Goal: Task Accomplishment & Management: Complete application form

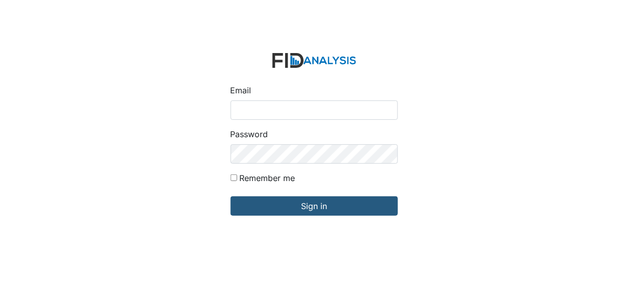
click at [252, 111] on input "Email" at bounding box center [313, 109] width 167 height 19
type input "[EMAIL_ADDRESS][DOMAIN_NAME]"
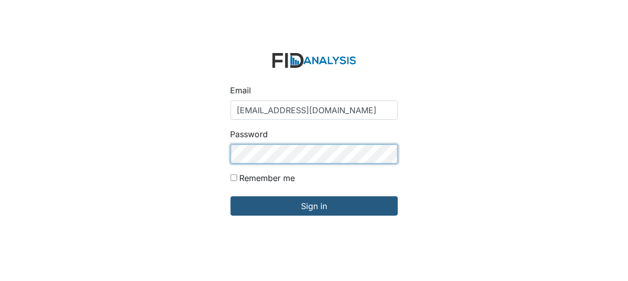
click at [230, 196] on input "Sign in" at bounding box center [313, 205] width 167 height 19
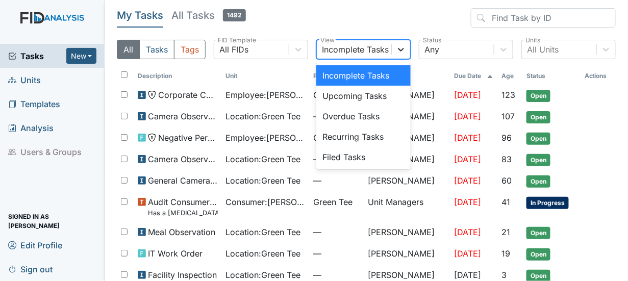
click at [398, 52] on icon at bounding box center [401, 49] width 10 height 10
click at [352, 156] on div "Filed Tasks" at bounding box center [363, 157] width 94 height 20
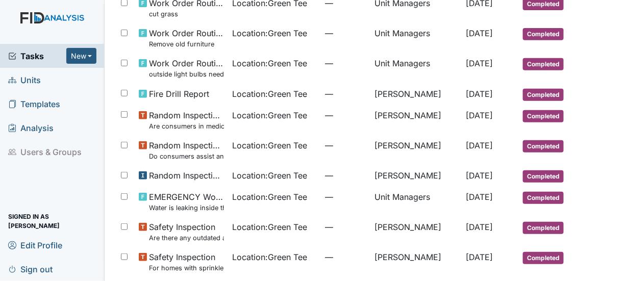
scroll to position [112, 0]
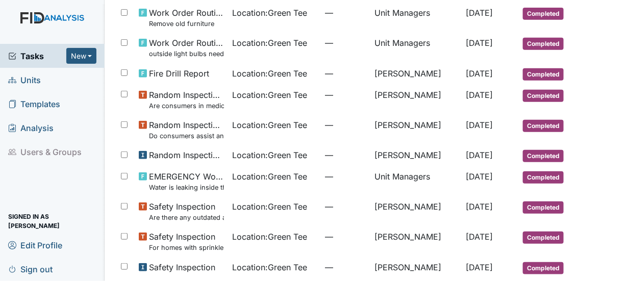
click at [32, 80] on span "Units" at bounding box center [24, 80] width 33 height 16
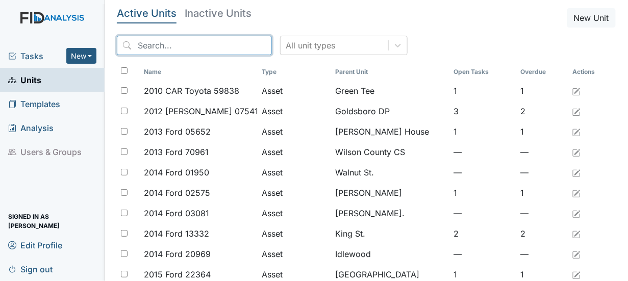
click at [169, 47] on input "search" at bounding box center [194, 45] width 155 height 19
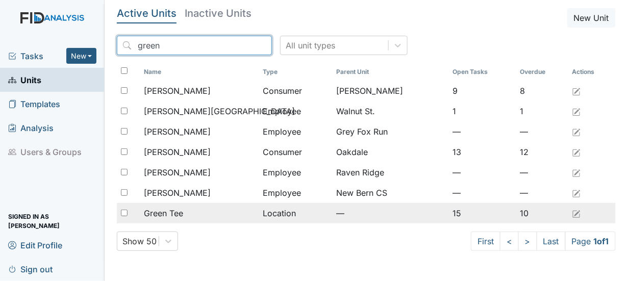
type input "green"
click at [157, 214] on span "Green Tee" at bounding box center [163, 213] width 39 height 12
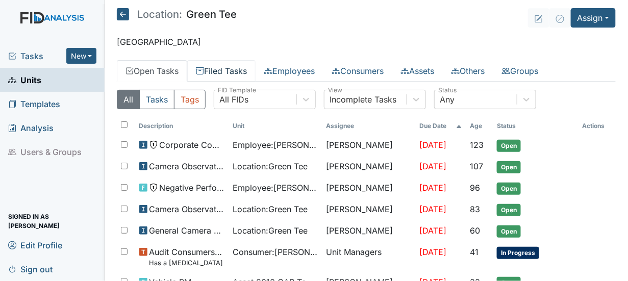
drag, startPoint x: 0, startPoint y: 0, endPoint x: 204, endPoint y: 69, distance: 215.9
click at [204, 69] on icon at bounding box center [200, 71] width 8 height 8
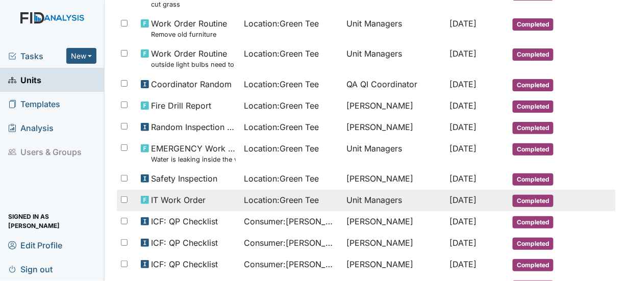
scroll to position [153, 0]
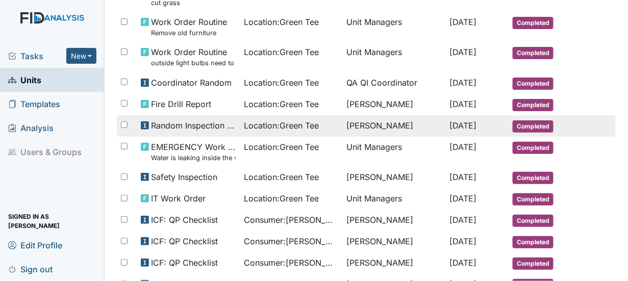
click at [516, 125] on span "Completed" at bounding box center [532, 126] width 41 height 12
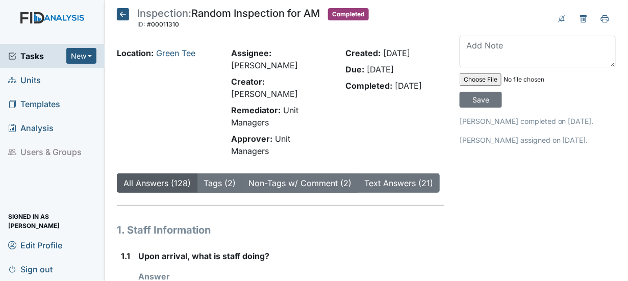
click at [120, 13] on icon at bounding box center [123, 14] width 12 height 12
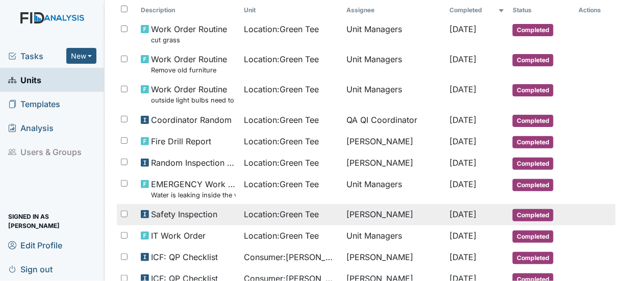
scroll to position [102, 0]
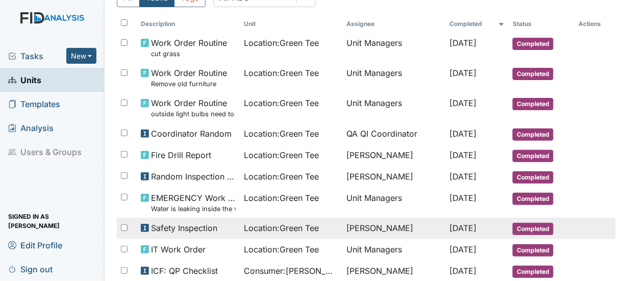
click at [201, 225] on span "Safety Inspection" at bounding box center [184, 228] width 66 height 12
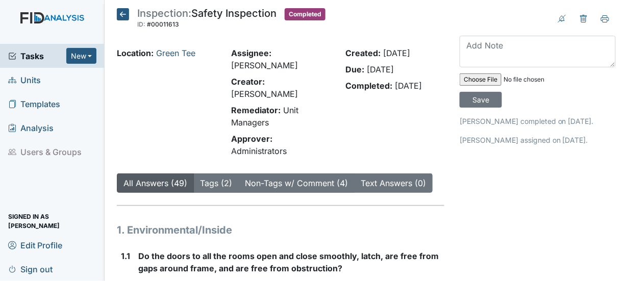
click at [123, 11] on icon at bounding box center [123, 14] width 12 height 12
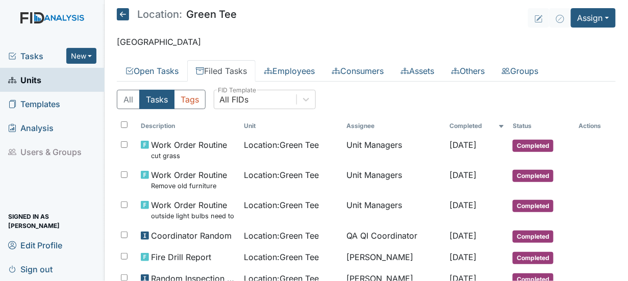
click at [38, 80] on span "Units" at bounding box center [24, 80] width 33 height 16
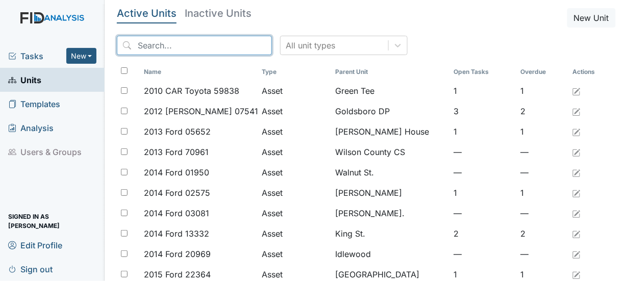
click at [146, 45] on input "search" at bounding box center [194, 45] width 155 height 19
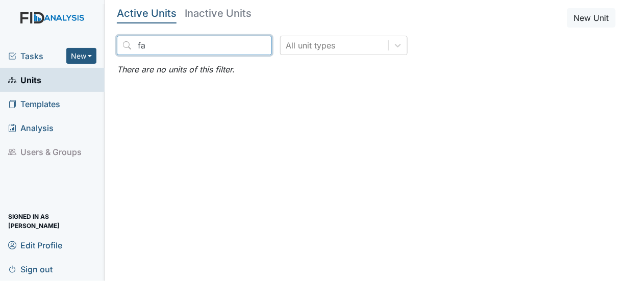
type input "f"
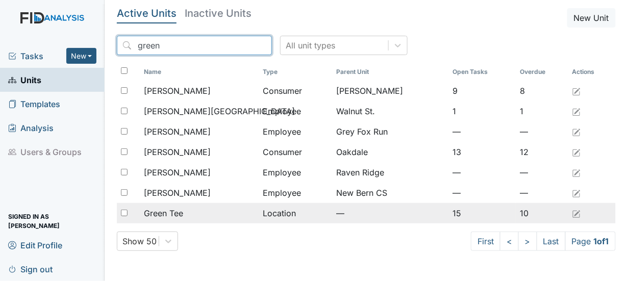
type input "green"
click at [125, 213] on input "checkbox" at bounding box center [124, 213] width 7 height 7
checkbox input "true"
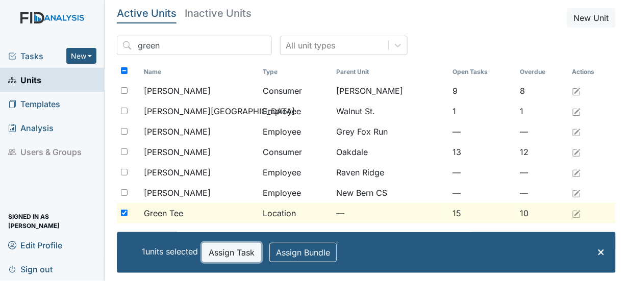
click at [236, 258] on button "Assign Task" at bounding box center [231, 252] width 59 height 19
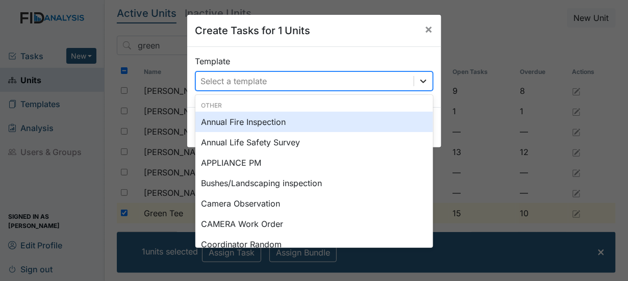
click at [419, 79] on icon at bounding box center [423, 81] width 10 height 10
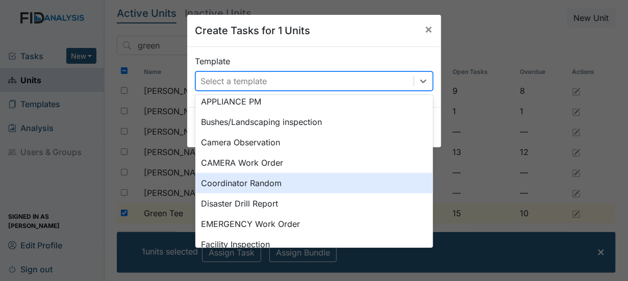
scroll to position [82, 0]
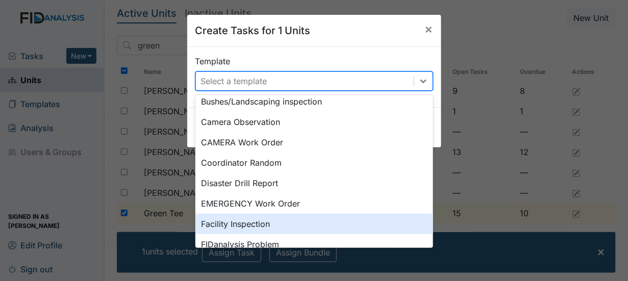
click at [237, 221] on div "Facility Inspection" at bounding box center [314, 224] width 238 height 20
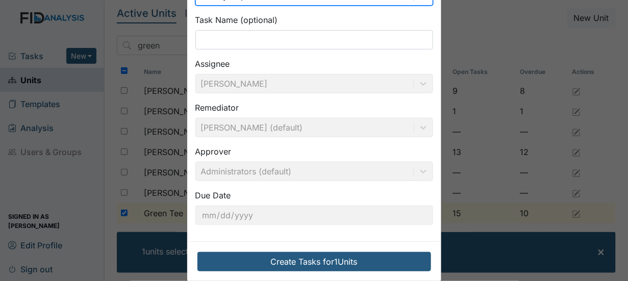
scroll to position [99, 0]
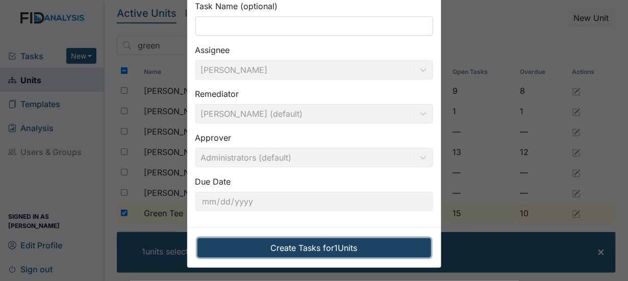
click at [307, 242] on button "Create Tasks for 1 Units" at bounding box center [314, 247] width 234 height 19
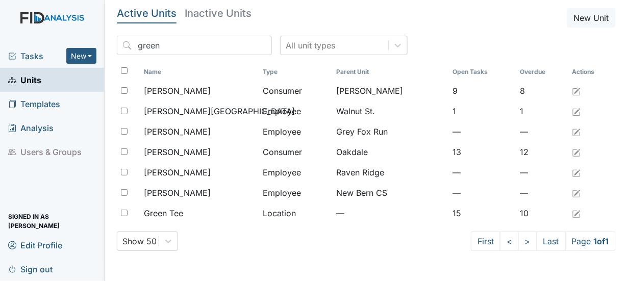
click at [35, 55] on span "Tasks" at bounding box center [37, 56] width 58 height 12
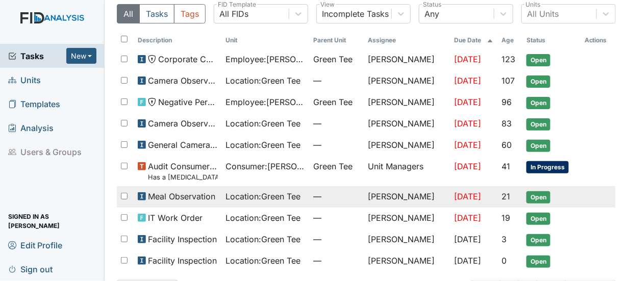
scroll to position [51, 0]
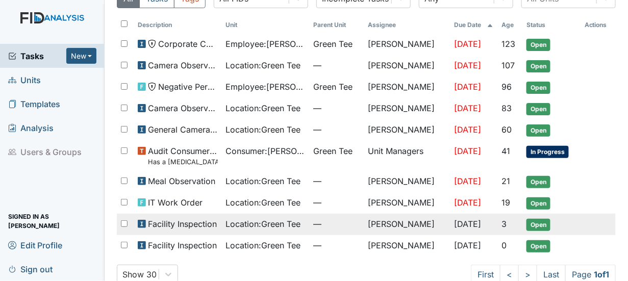
click at [529, 222] on span "Open" at bounding box center [538, 225] width 24 height 12
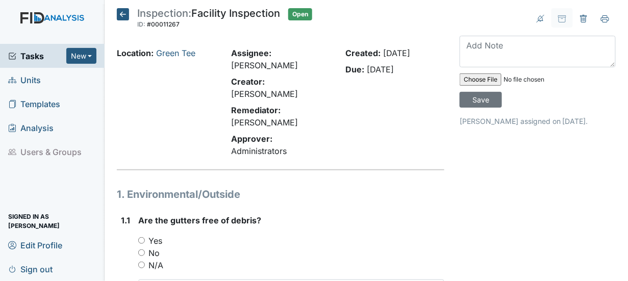
click at [141, 237] on input "Yes" at bounding box center [141, 240] width 7 height 7
radio input "true"
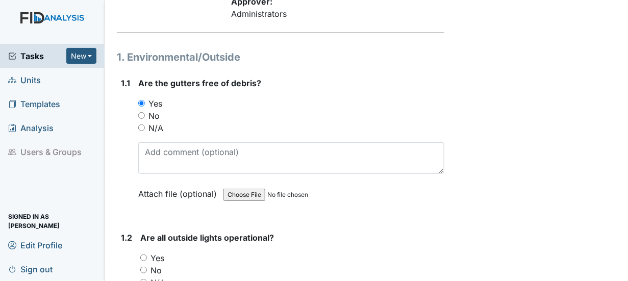
scroll to position [153, 0]
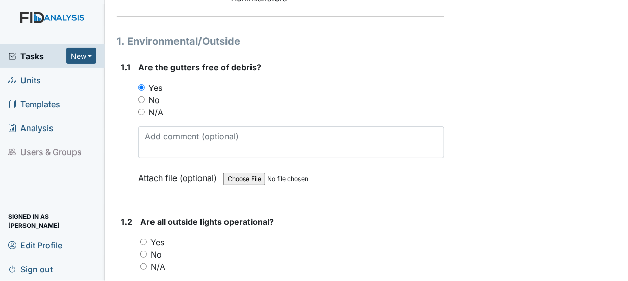
click at [143, 236] on div "Yes" at bounding box center [292, 242] width 304 height 12
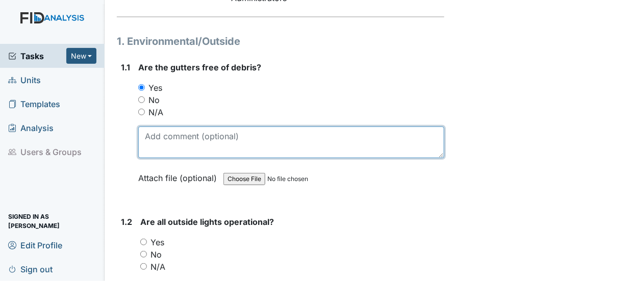
click at [170, 126] on textarea at bounding box center [291, 142] width 306 height 32
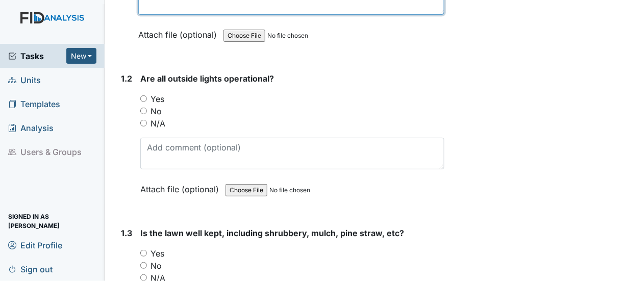
scroll to position [306, 0]
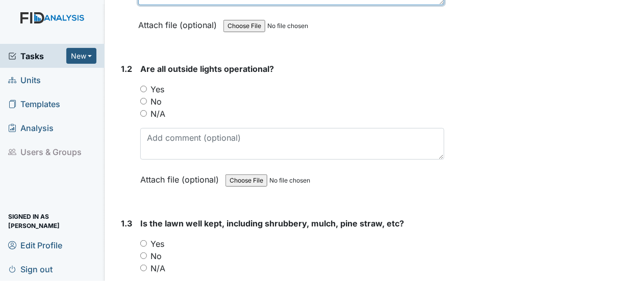
type textarea "9/12/2025"
click at [141, 86] on input "Yes" at bounding box center [143, 89] width 7 height 7
radio input "true"
click at [145, 240] on input "Yes" at bounding box center [143, 243] width 7 height 7
radio input "true"
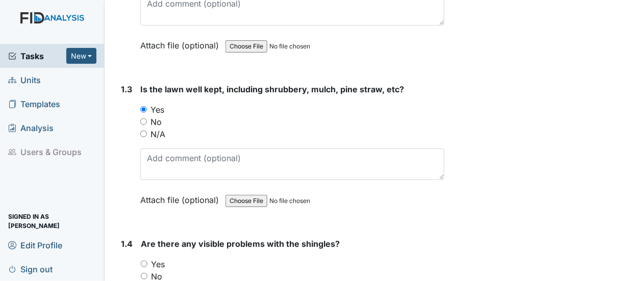
scroll to position [459, 0]
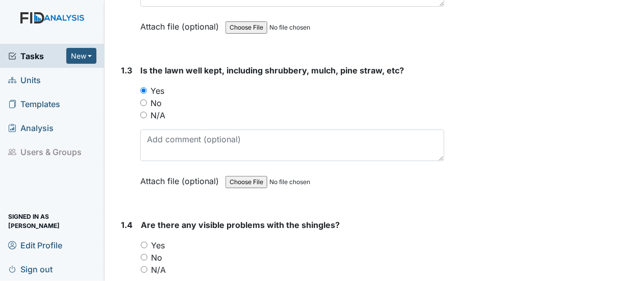
drag, startPoint x: 143, startPoint y: 230, endPoint x: 168, endPoint y: 230, distance: 25.0
click at [146, 254] on input "No" at bounding box center [144, 257] width 7 height 7
radio input "true"
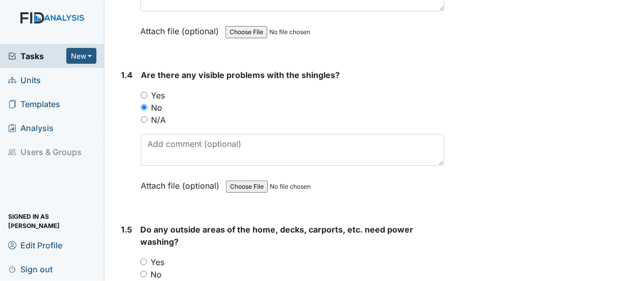
scroll to position [612, 0]
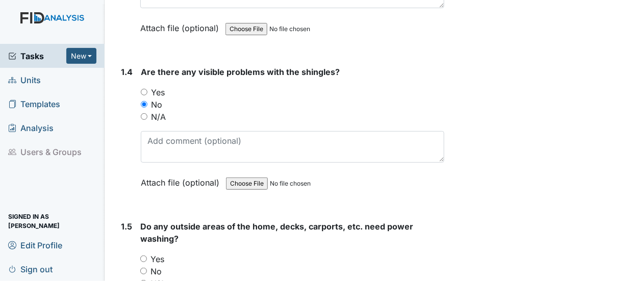
click at [144, 268] on input "No" at bounding box center [143, 271] width 7 height 7
radio input "true"
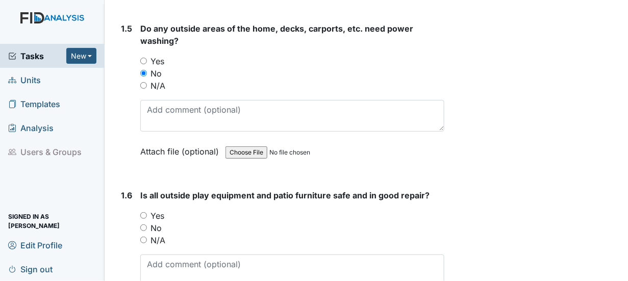
scroll to position [867, 0]
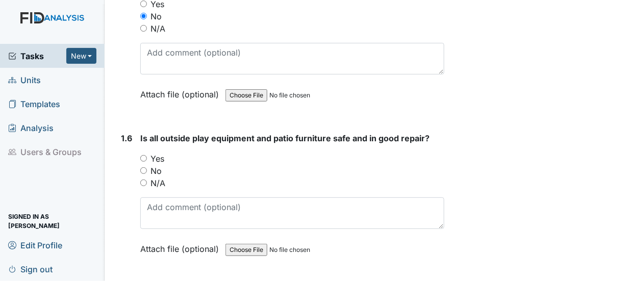
click at [142, 155] on input "Yes" at bounding box center [143, 158] width 7 height 7
radio input "true"
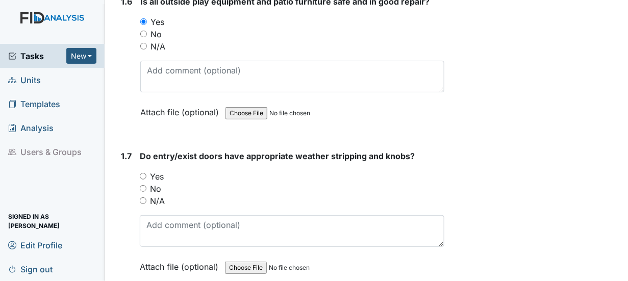
scroll to position [1020, 0]
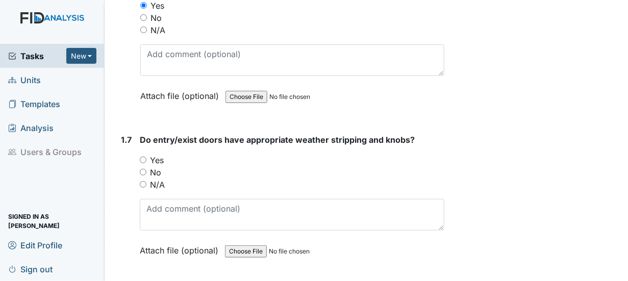
click at [143, 157] on input "Yes" at bounding box center [143, 160] width 7 height 7
radio input "true"
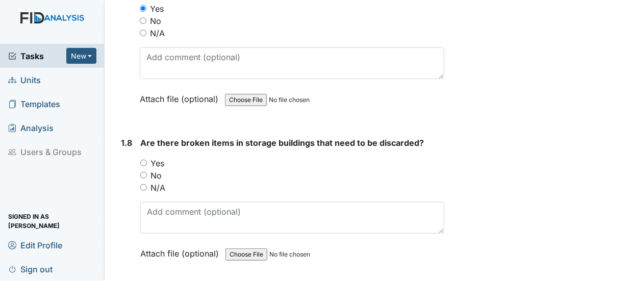
scroll to position [1173, 0]
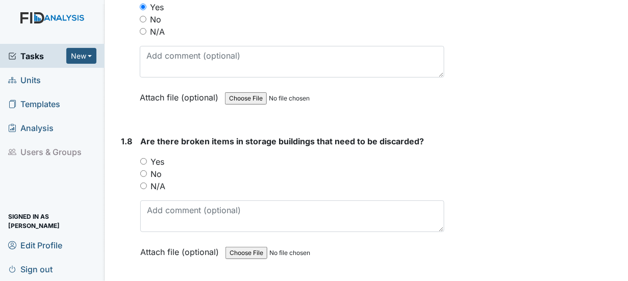
click at [143, 170] on input "No" at bounding box center [143, 173] width 7 height 7
radio input "true"
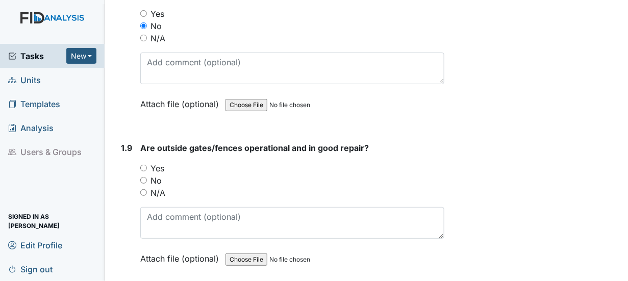
scroll to position [1377, 0]
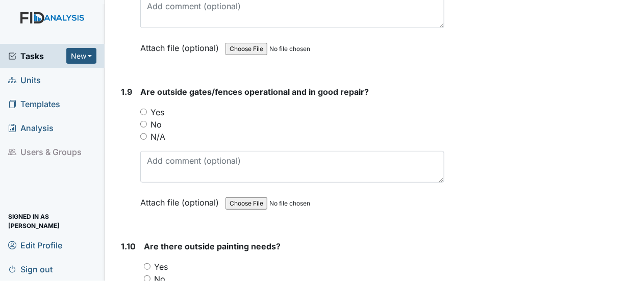
click at [143, 109] on input "Yes" at bounding box center [143, 112] width 7 height 7
radio input "true"
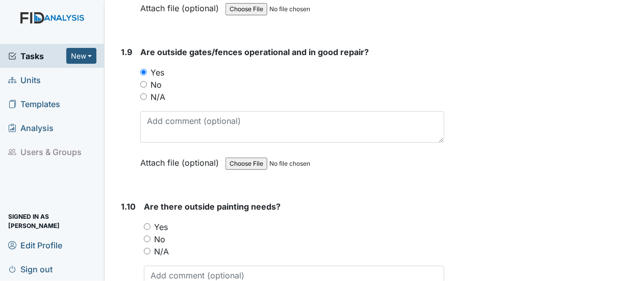
scroll to position [1530, 0]
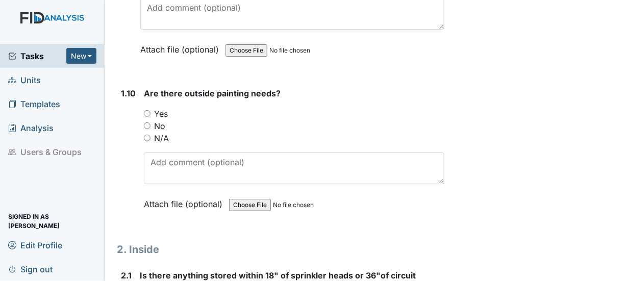
click at [146, 122] on input "No" at bounding box center [147, 125] width 7 height 7
radio input "true"
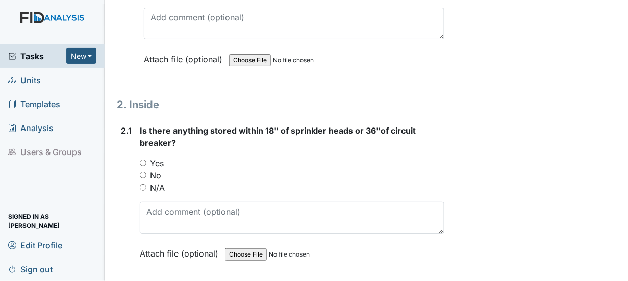
scroll to position [1683, 0]
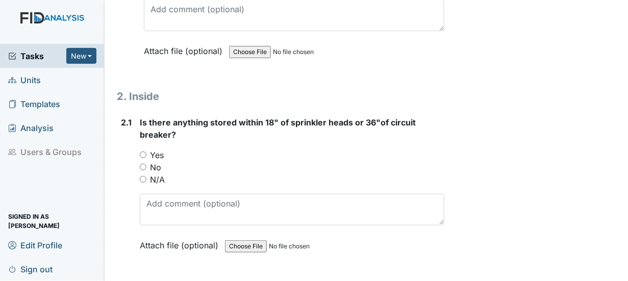
click at [143, 164] on input "No" at bounding box center [143, 167] width 7 height 7
radio input "true"
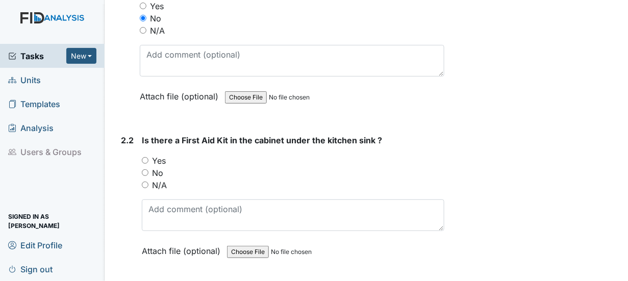
scroll to position [1836, 0]
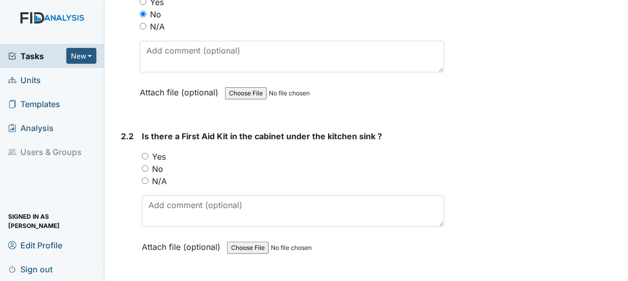
click at [144, 153] on input "Yes" at bounding box center [145, 156] width 7 height 7
radio input "true"
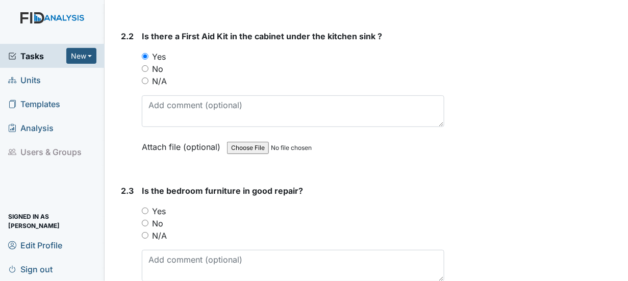
scroll to position [1989, 0]
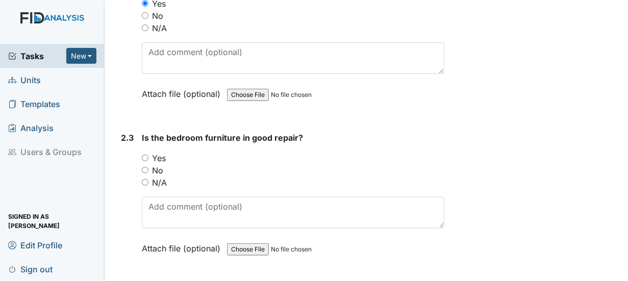
click at [144, 155] on input "Yes" at bounding box center [145, 158] width 7 height 7
radio input "true"
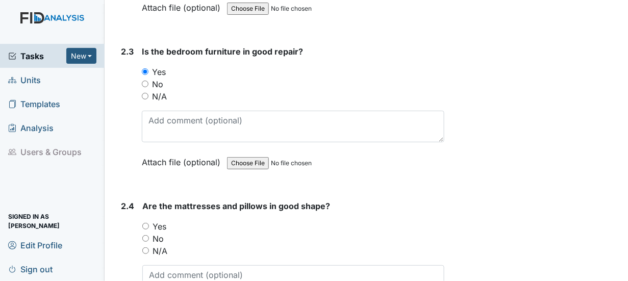
scroll to position [2091, 0]
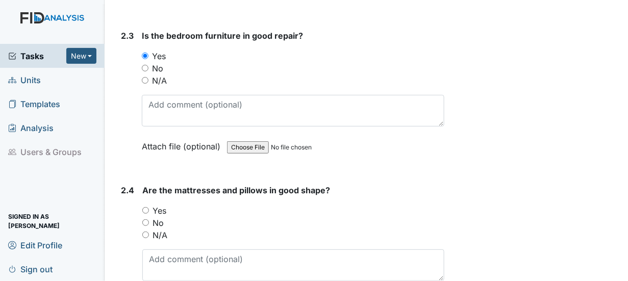
click at [146, 207] on input "Yes" at bounding box center [145, 210] width 7 height 7
radio input "true"
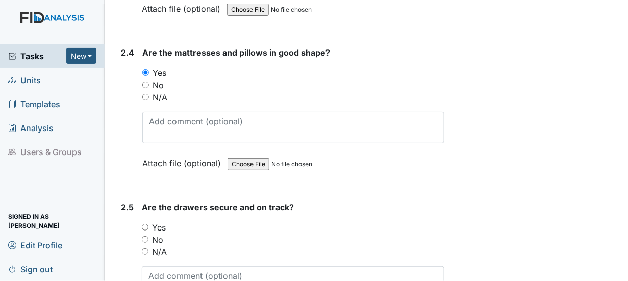
scroll to position [2244, 0]
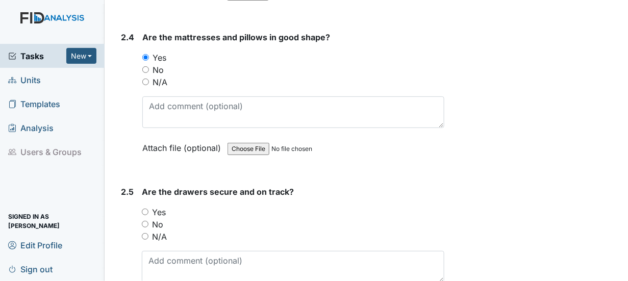
click at [144, 209] on input "Yes" at bounding box center [145, 212] width 7 height 7
radio input "true"
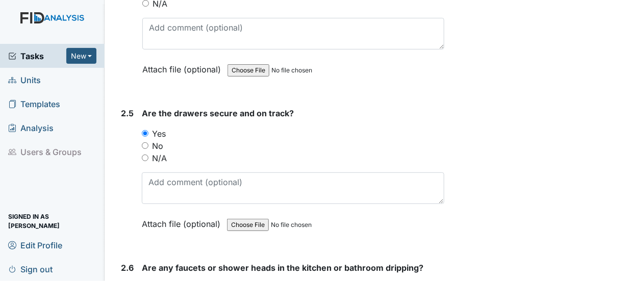
scroll to position [2397, 0]
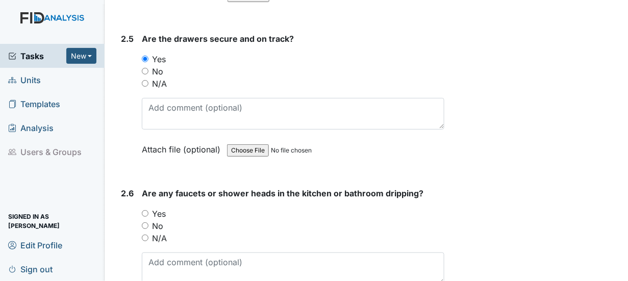
click at [146, 210] on input "Yes" at bounding box center [145, 213] width 7 height 7
radio input "true"
click at [146, 222] on input "No" at bounding box center [145, 225] width 7 height 7
radio input "true"
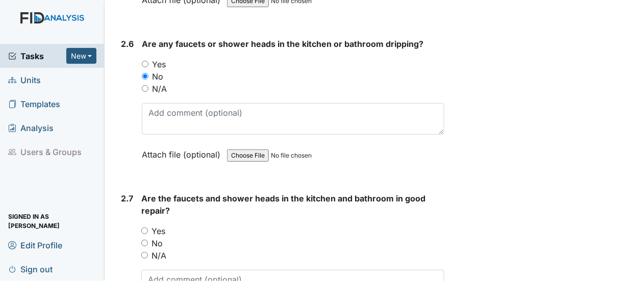
scroll to position [2550, 0]
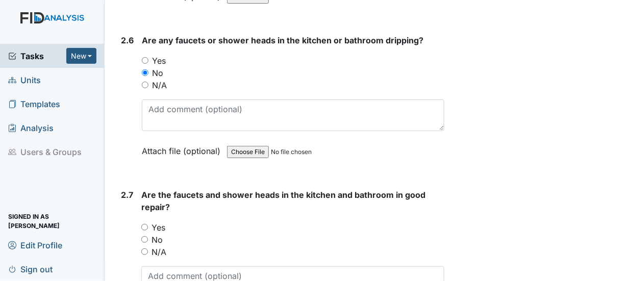
click at [143, 224] on input "Yes" at bounding box center [144, 227] width 7 height 7
radio input "true"
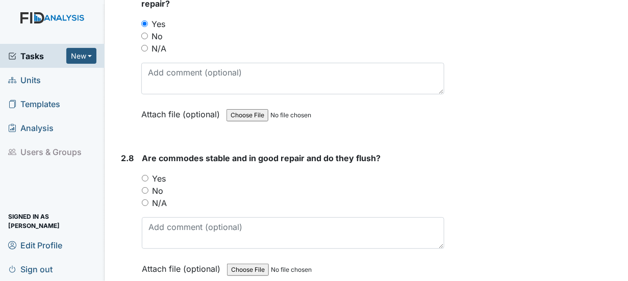
scroll to position [2754, 0]
click at [144, 174] on input "Yes" at bounding box center [145, 177] width 7 height 7
radio input "true"
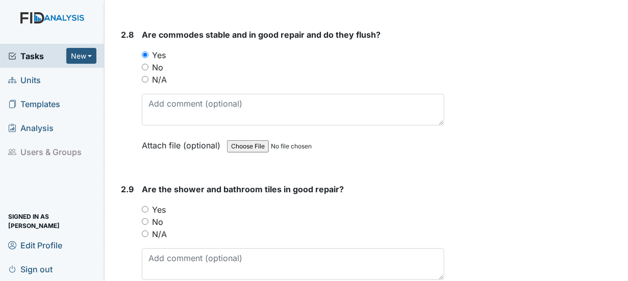
scroll to position [2907, 0]
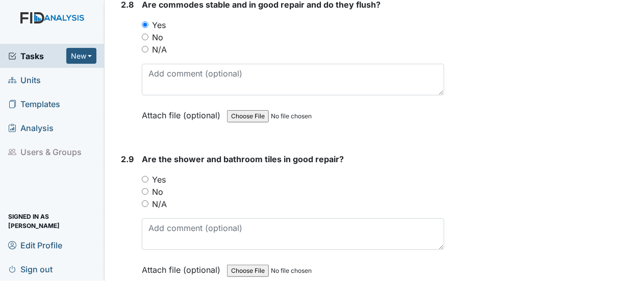
click at [144, 176] on input "Yes" at bounding box center [145, 179] width 7 height 7
radio input "true"
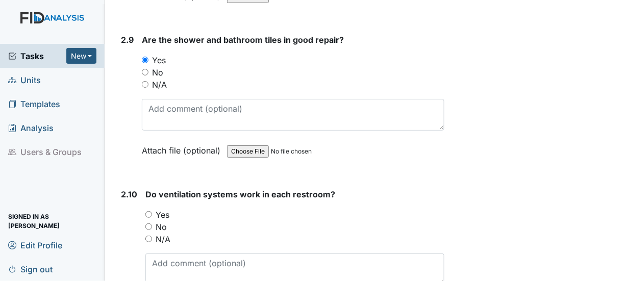
scroll to position [3059, 0]
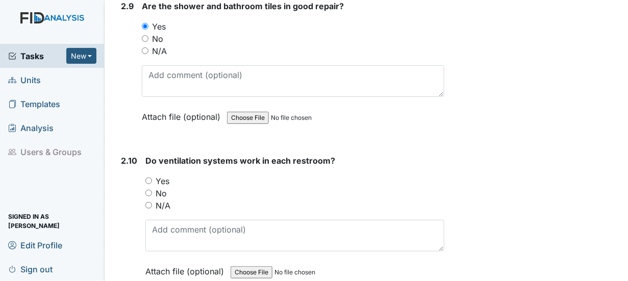
click at [149, 177] on input "Yes" at bounding box center [148, 180] width 7 height 7
radio input "true"
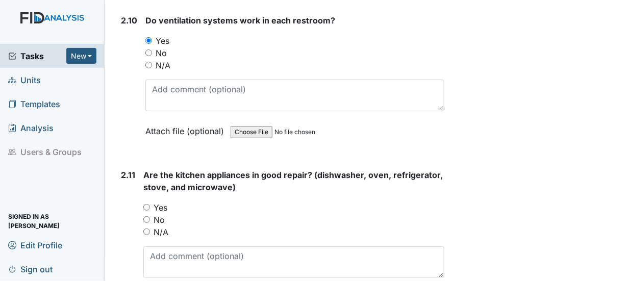
scroll to position [3212, 0]
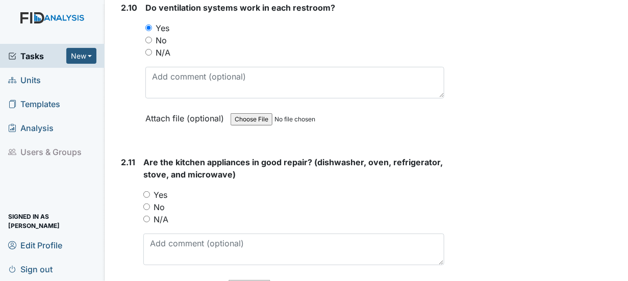
drag, startPoint x: 146, startPoint y: 154, endPoint x: 151, endPoint y: 155, distance: 5.6
click at [146, 191] on input "Yes" at bounding box center [146, 194] width 7 height 7
radio input "true"
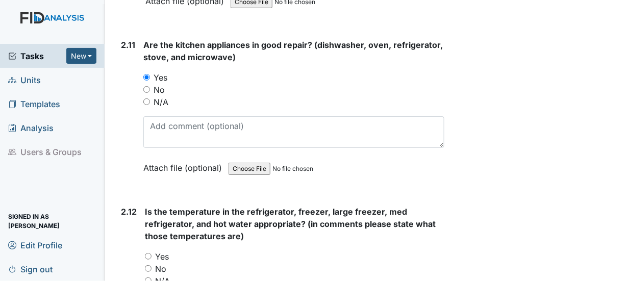
scroll to position [3365, 0]
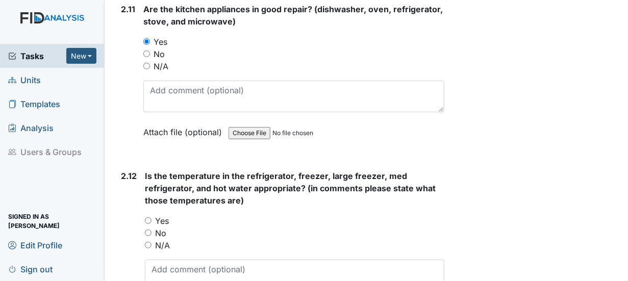
click at [148, 217] on input "Yes" at bounding box center [148, 220] width 7 height 7
radio input "true"
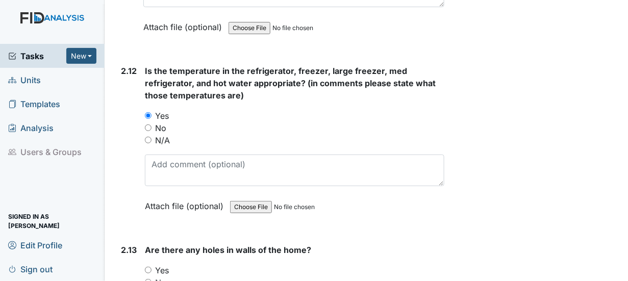
scroll to position [3518, 0]
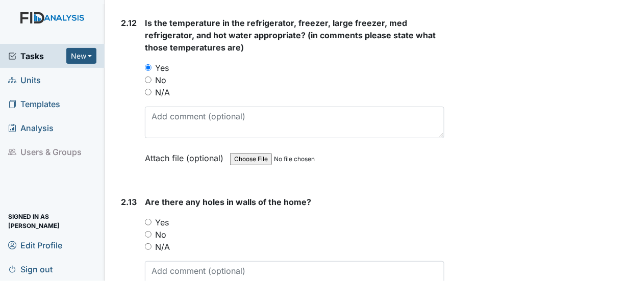
click at [148, 231] on input "No" at bounding box center [148, 234] width 7 height 7
radio input "true"
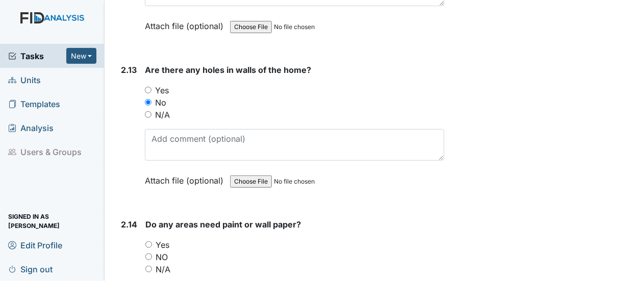
scroll to position [3671, 0]
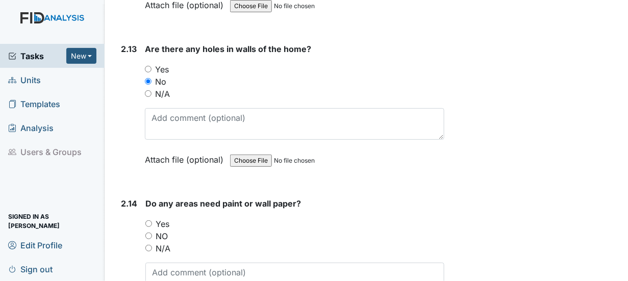
click at [148, 233] on input "NO" at bounding box center [148, 236] width 7 height 7
radio input "true"
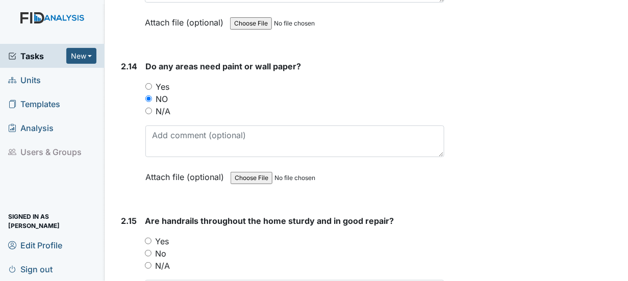
scroll to position [3875, 0]
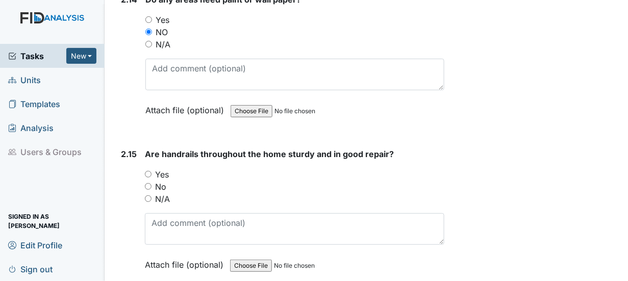
click at [147, 171] on input "Yes" at bounding box center [148, 174] width 7 height 7
radio input "true"
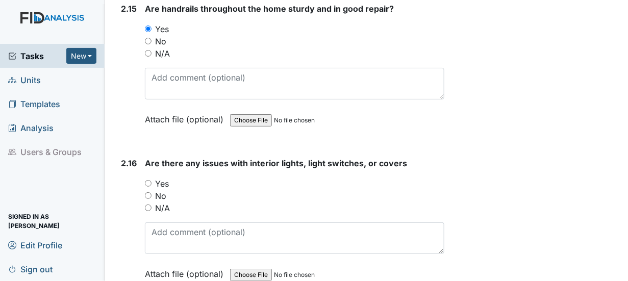
scroll to position [4079, 0]
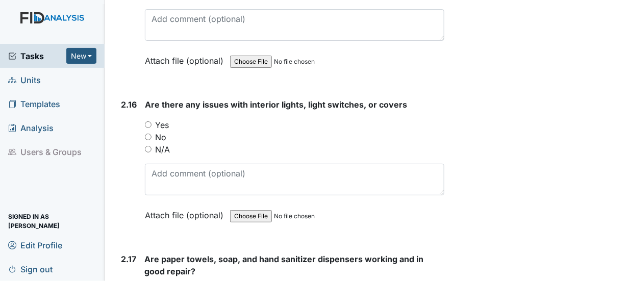
click at [149, 134] on input "No" at bounding box center [148, 137] width 7 height 7
radio input "true"
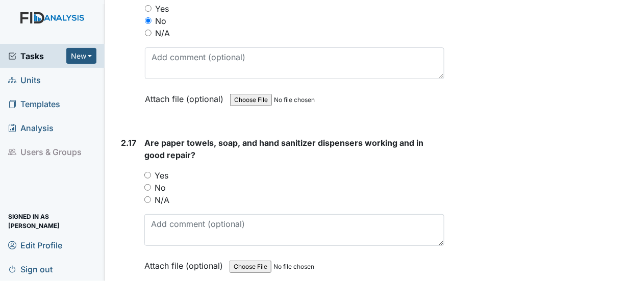
scroll to position [4232, 0]
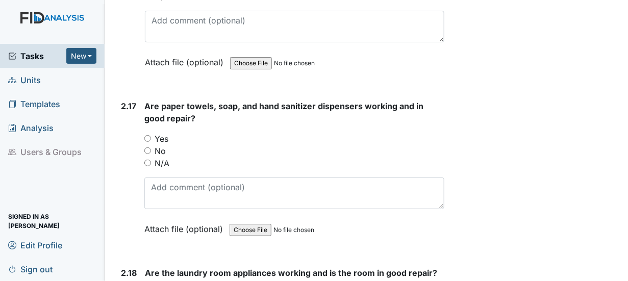
click at [148, 135] on input "Yes" at bounding box center [147, 138] width 7 height 7
radio input "true"
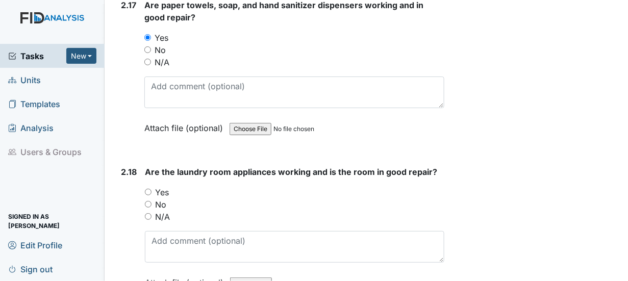
scroll to position [4334, 0]
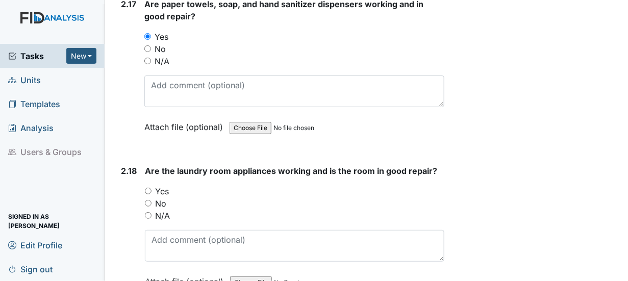
click at [147, 188] on input "Yes" at bounding box center [148, 191] width 7 height 7
radio input "true"
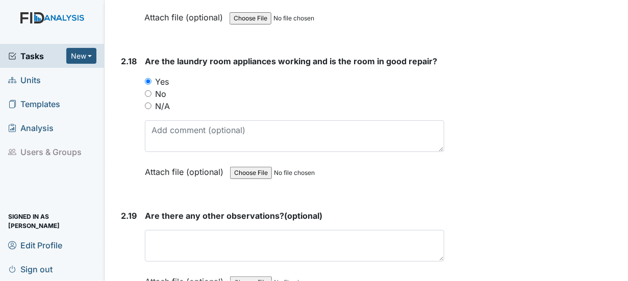
scroll to position [4487, 0]
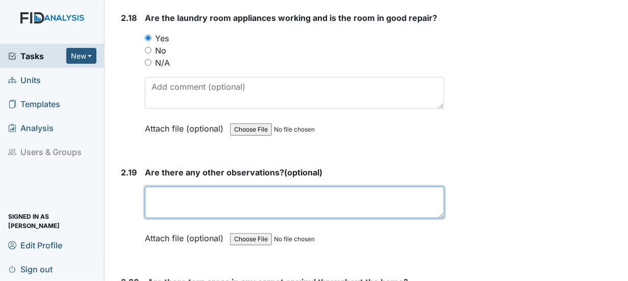
click at [155, 187] on textarea at bounding box center [294, 203] width 299 height 32
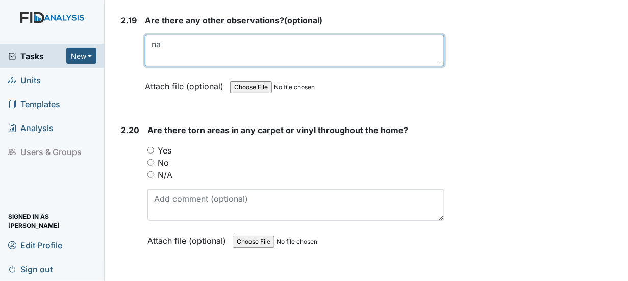
scroll to position [4640, 0]
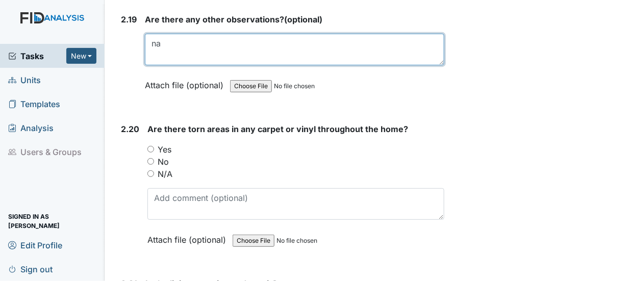
type textarea "na"
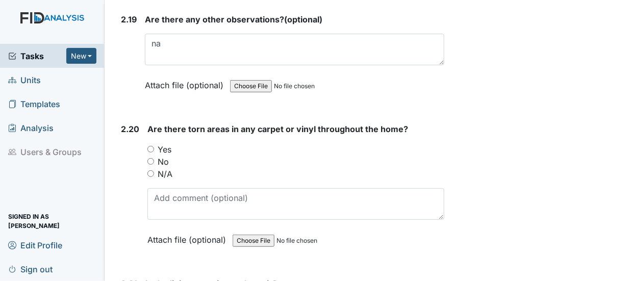
click at [150, 158] on input "No" at bounding box center [150, 161] width 7 height 7
radio input "true"
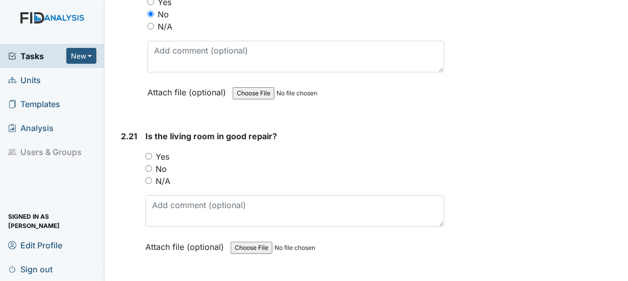
scroll to position [4793, 0]
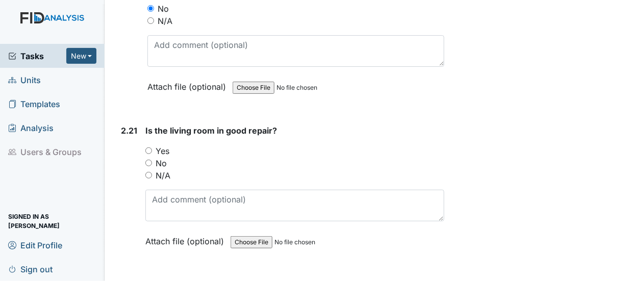
click at [149, 147] on input "Yes" at bounding box center [148, 150] width 7 height 7
radio input "true"
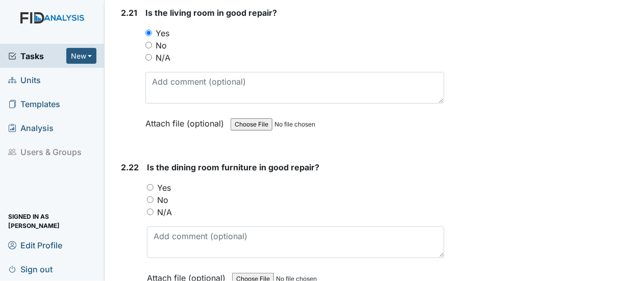
scroll to position [4946, 0]
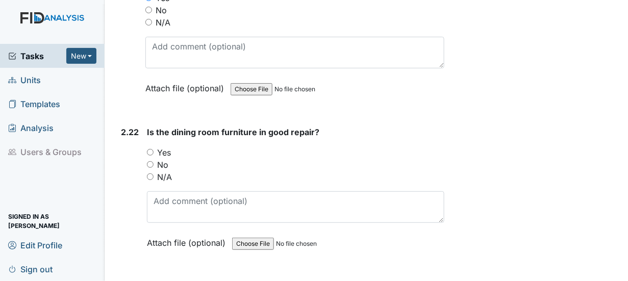
click at [149, 149] on input "Yes" at bounding box center [150, 152] width 7 height 7
radio input "true"
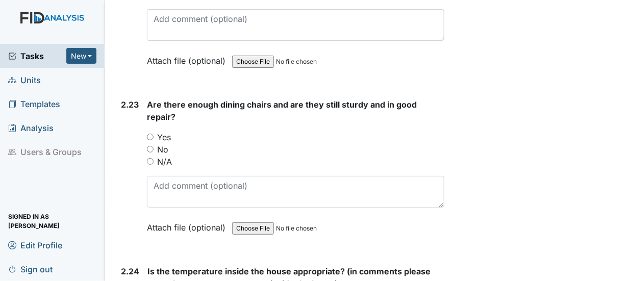
scroll to position [5150, 0]
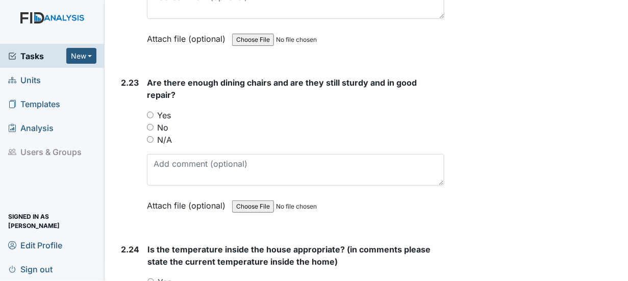
drag, startPoint x: 148, startPoint y: 67, endPoint x: 166, endPoint y: 71, distance: 18.2
click at [148, 112] on input "Yes" at bounding box center [150, 115] width 7 height 7
radio input "true"
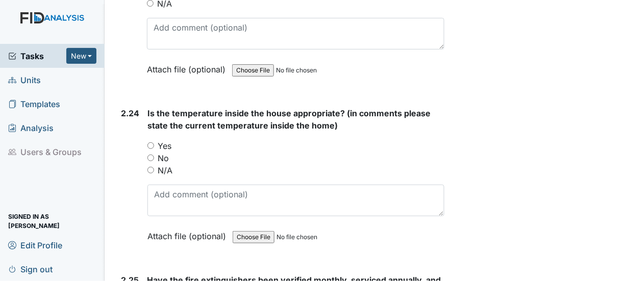
scroll to position [5303, 0]
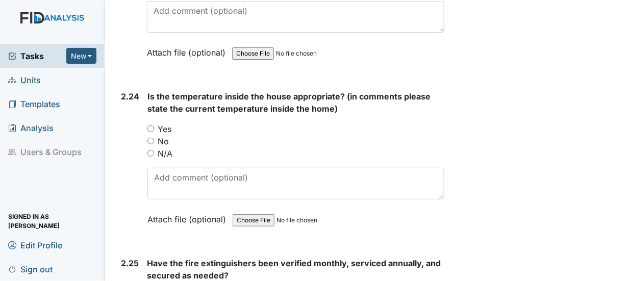
click at [151, 125] on input "Yes" at bounding box center [150, 128] width 7 height 7
radio input "true"
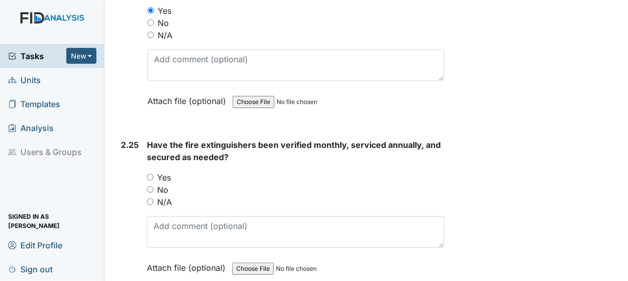
scroll to position [5424, 0]
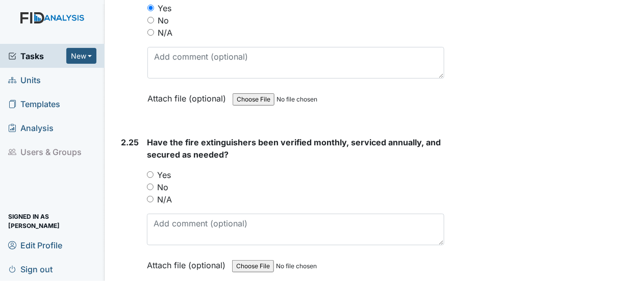
drag, startPoint x: 152, startPoint y: 124, endPoint x: 162, endPoint y: 126, distance: 10.0
click at [153, 171] on input "Yes" at bounding box center [150, 174] width 7 height 7
radio input "true"
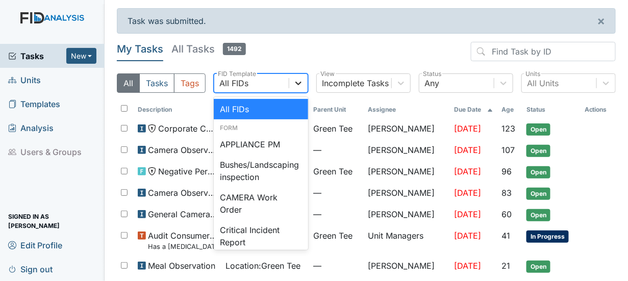
click at [297, 82] on icon at bounding box center [298, 83] width 10 height 10
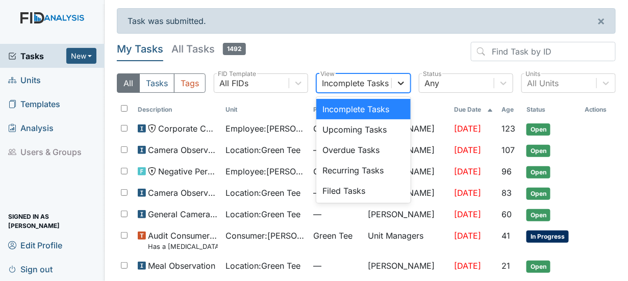
click at [396, 84] on icon at bounding box center [401, 83] width 10 height 10
click at [350, 189] on div "Filed Tasks" at bounding box center [363, 191] width 94 height 20
